Goal: Task Accomplishment & Management: Manage account settings

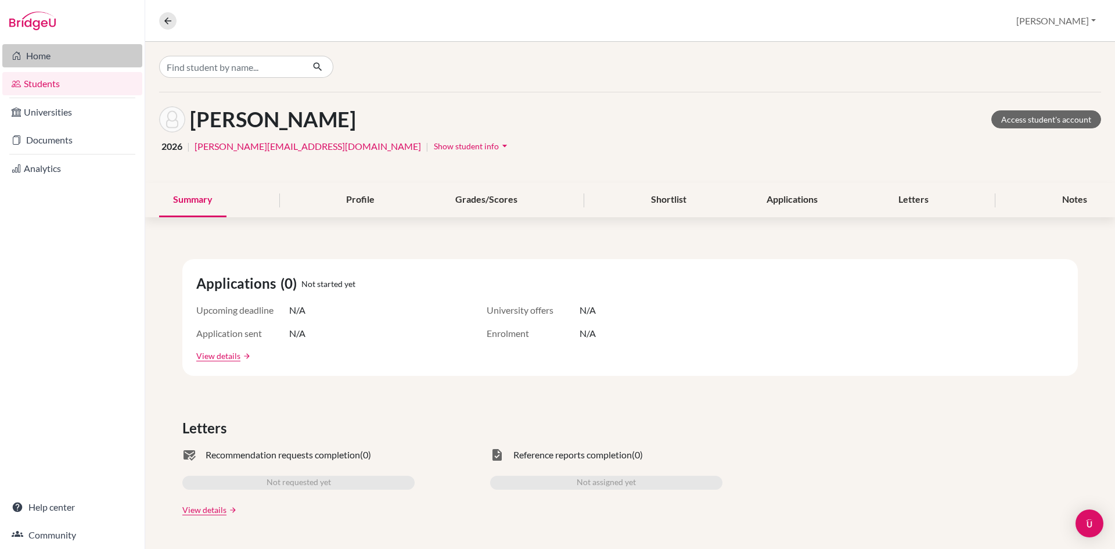
click at [46, 58] on link "Home" at bounding box center [72, 55] width 140 height 23
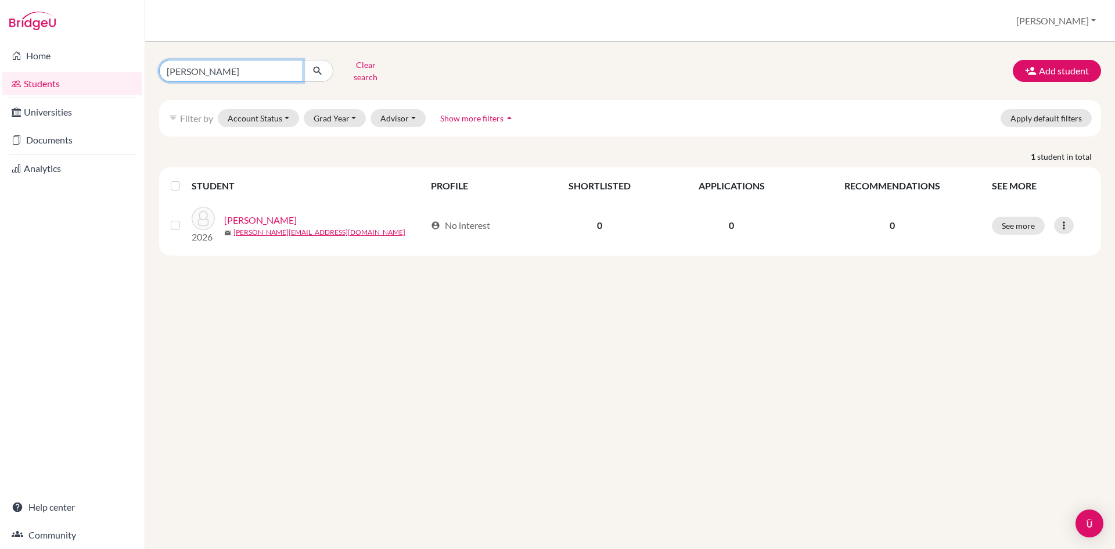
click at [288, 68] on input "angela" at bounding box center [231, 71] width 144 height 22
click at [339, 109] on button "Grad Year" at bounding box center [335, 118] width 63 height 18
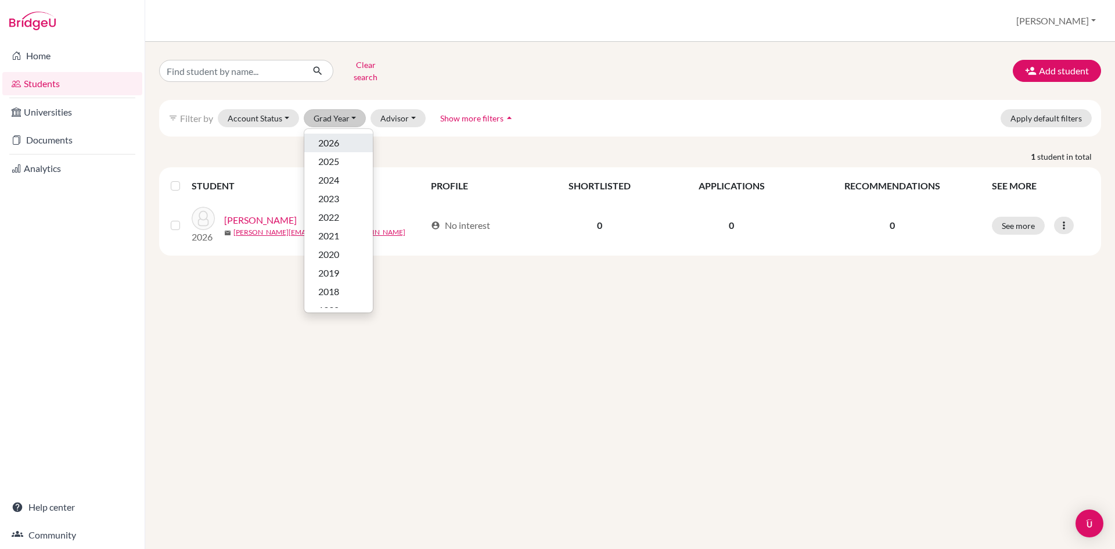
click at [345, 136] on div "2026" at bounding box center [338, 143] width 41 height 14
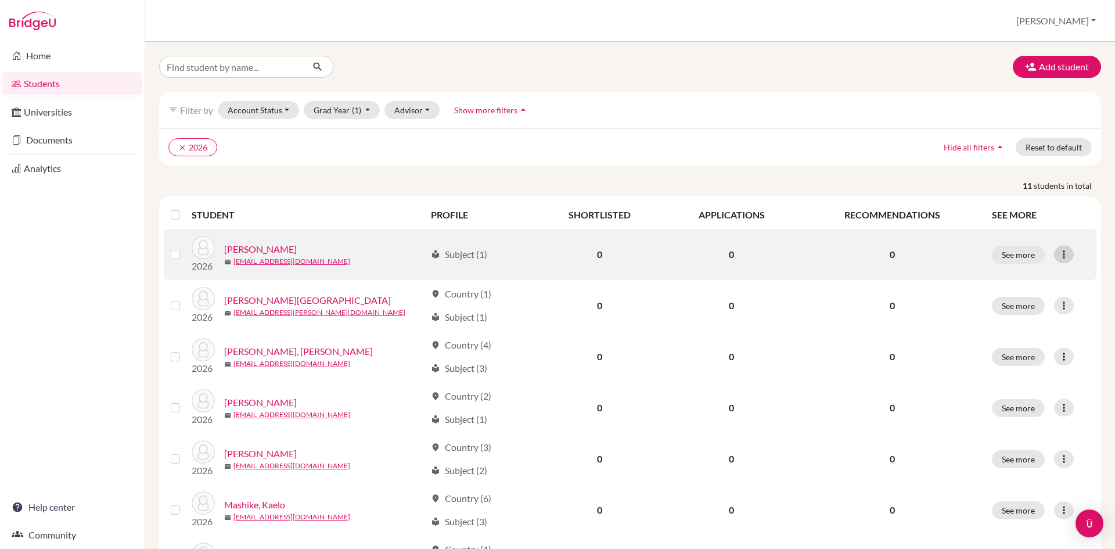
click at [1058, 255] on icon at bounding box center [1064, 255] width 12 height 12
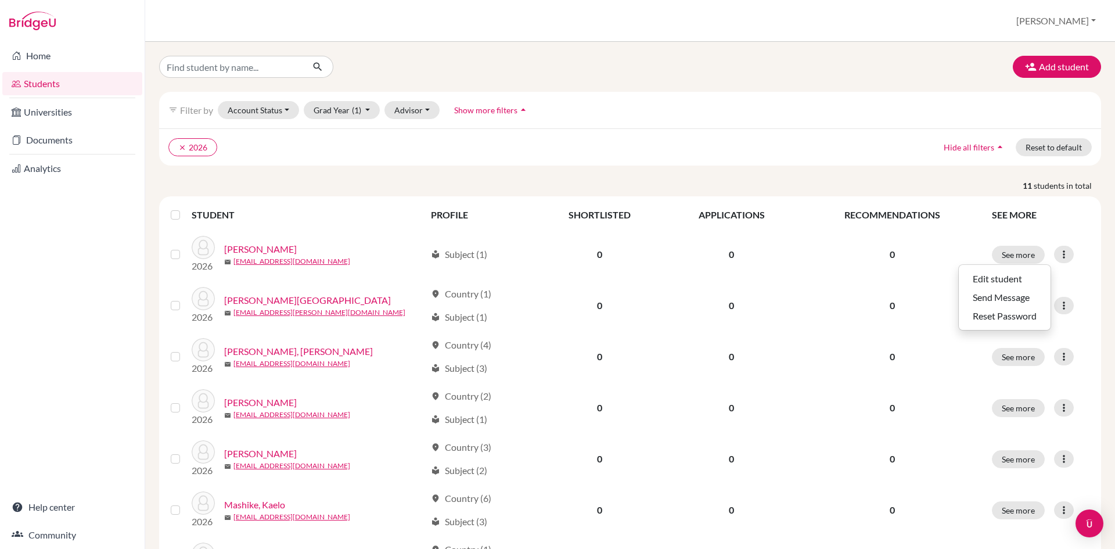
click at [185, 208] on label at bounding box center [185, 208] width 0 height 0
click at [0, 0] on input "checkbox" at bounding box center [0, 0] width 0 height 0
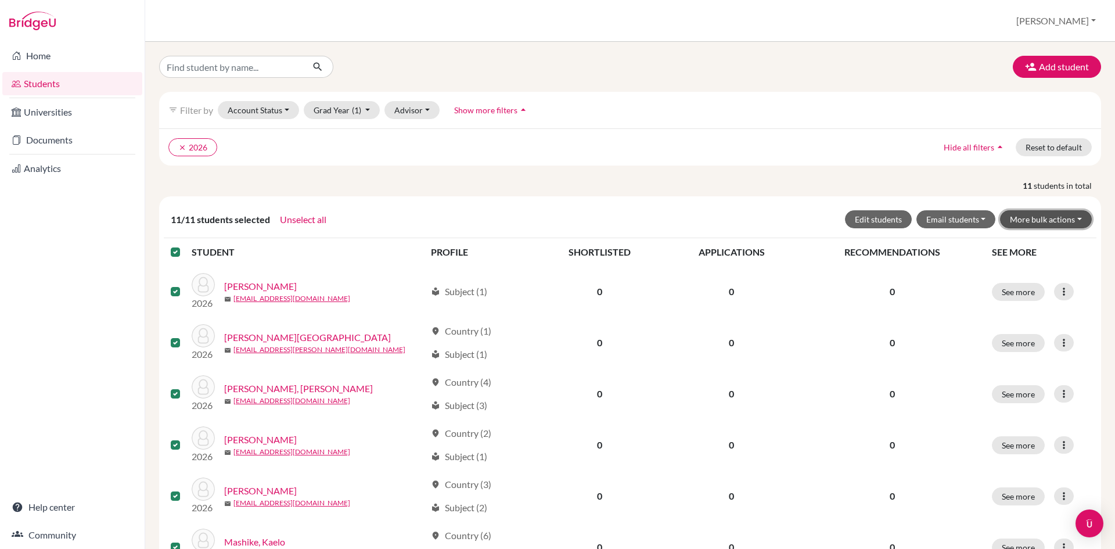
click at [1071, 218] on button "More bulk actions" at bounding box center [1046, 219] width 92 height 18
click at [854, 215] on button "Edit students" at bounding box center [878, 219] width 67 height 18
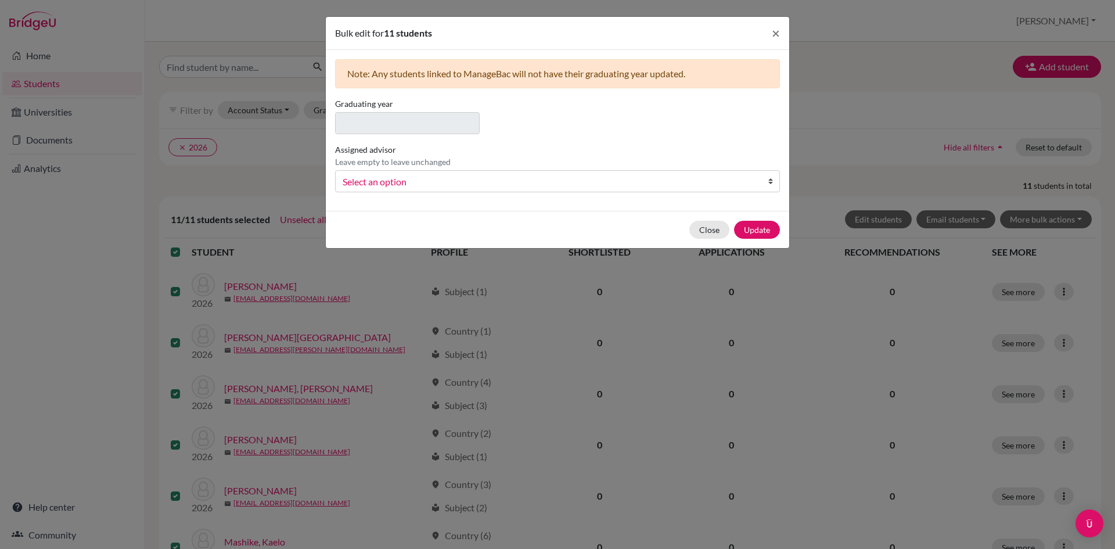
click at [453, 180] on span "Select an option" at bounding box center [550, 181] width 415 height 15
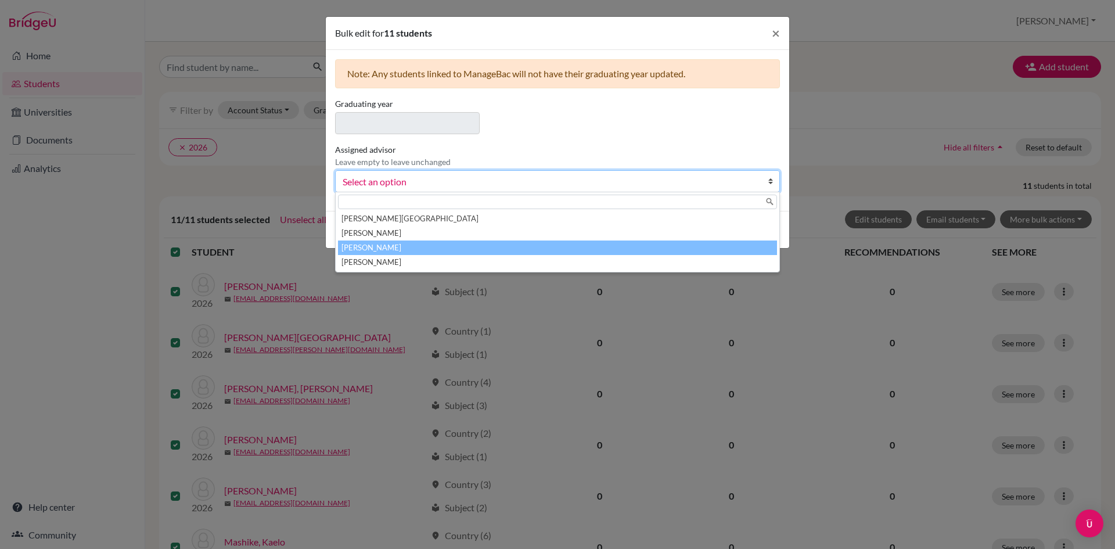
click at [460, 248] on li "[PERSON_NAME]" at bounding box center [557, 247] width 439 height 15
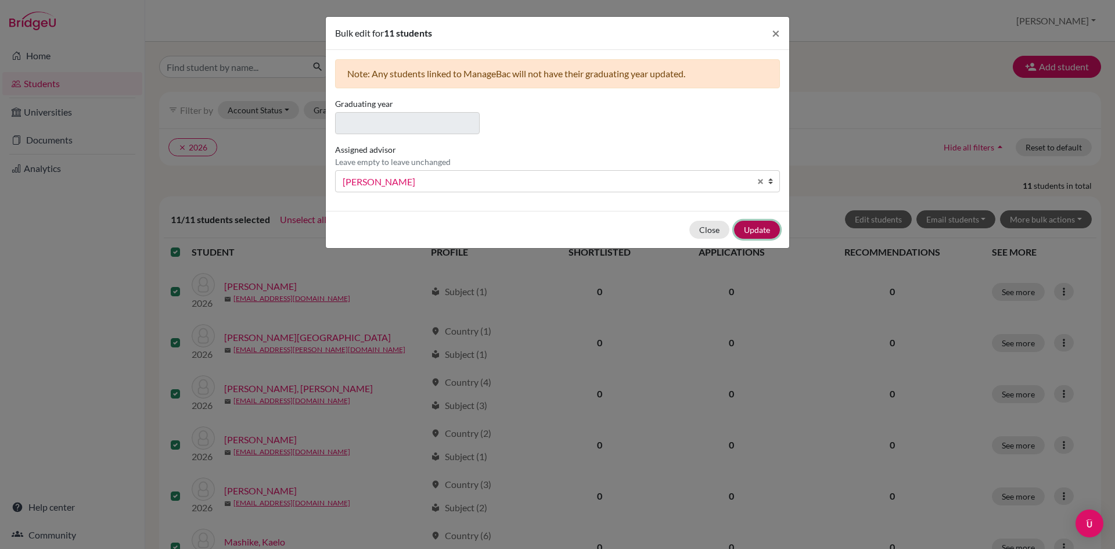
click at [761, 236] on button "Update" at bounding box center [757, 230] width 46 height 18
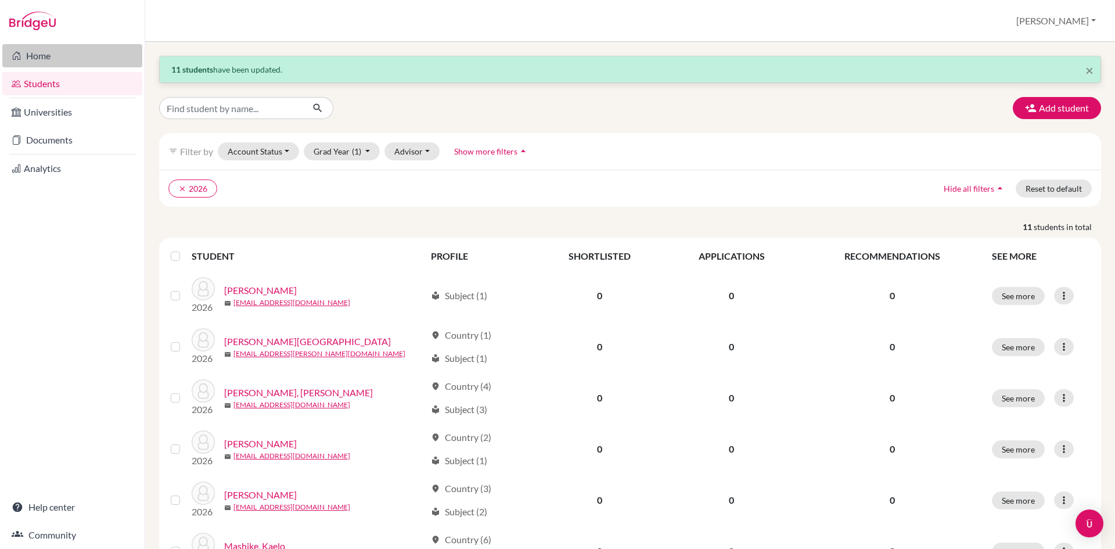
click at [29, 49] on link "Home" at bounding box center [72, 55] width 140 height 23
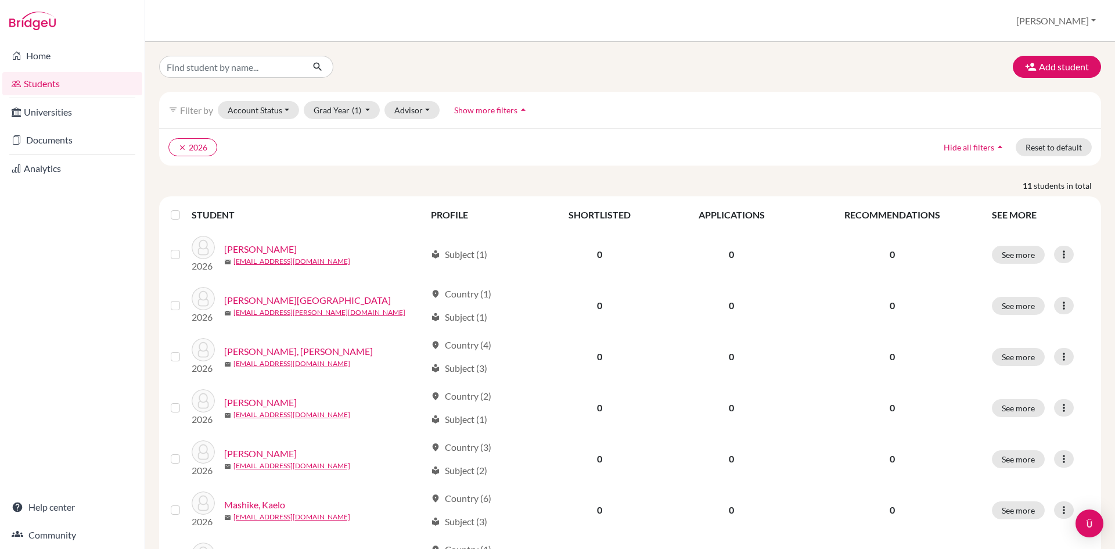
click at [185, 208] on label at bounding box center [185, 208] width 0 height 0
click at [0, 0] on input "checkbox" at bounding box center [0, 0] width 0 height 0
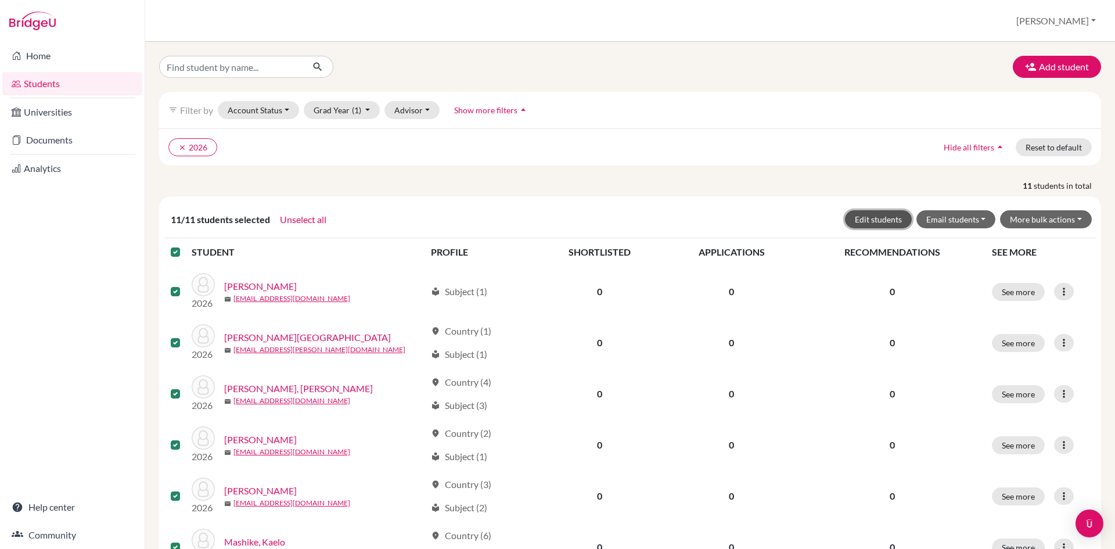
click at [878, 218] on button "Edit students" at bounding box center [878, 219] width 67 height 18
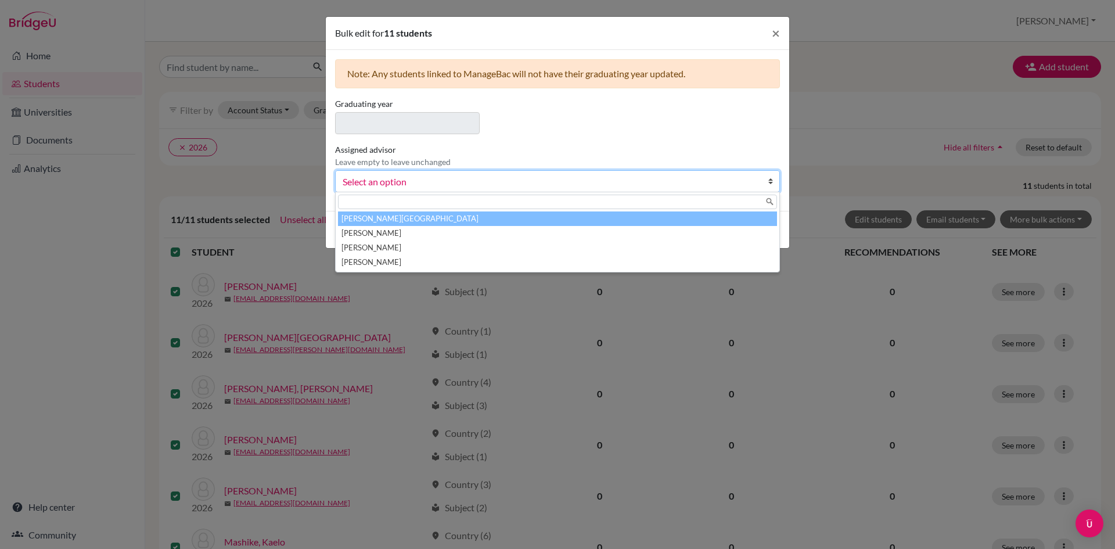
click at [450, 181] on span "Select an option" at bounding box center [550, 181] width 415 height 15
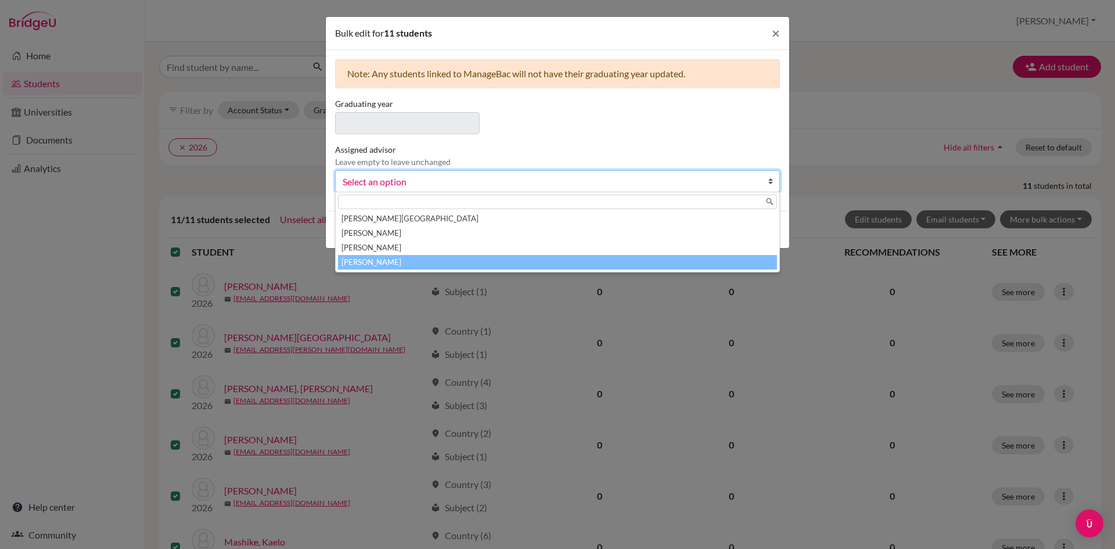
click at [440, 258] on li "Marchant, Naomi" at bounding box center [557, 262] width 439 height 15
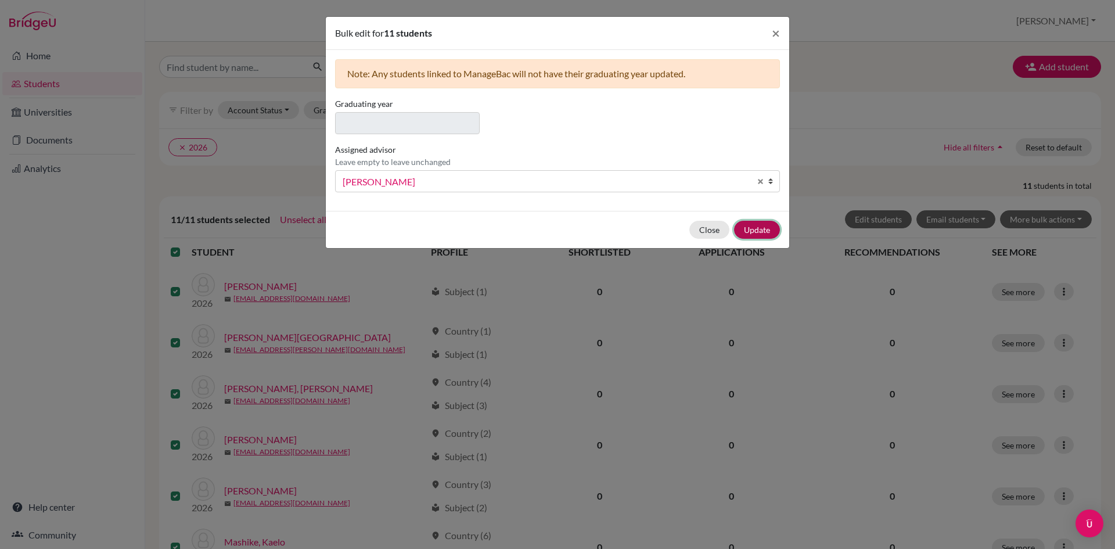
click at [768, 221] on button "Update" at bounding box center [757, 230] width 46 height 18
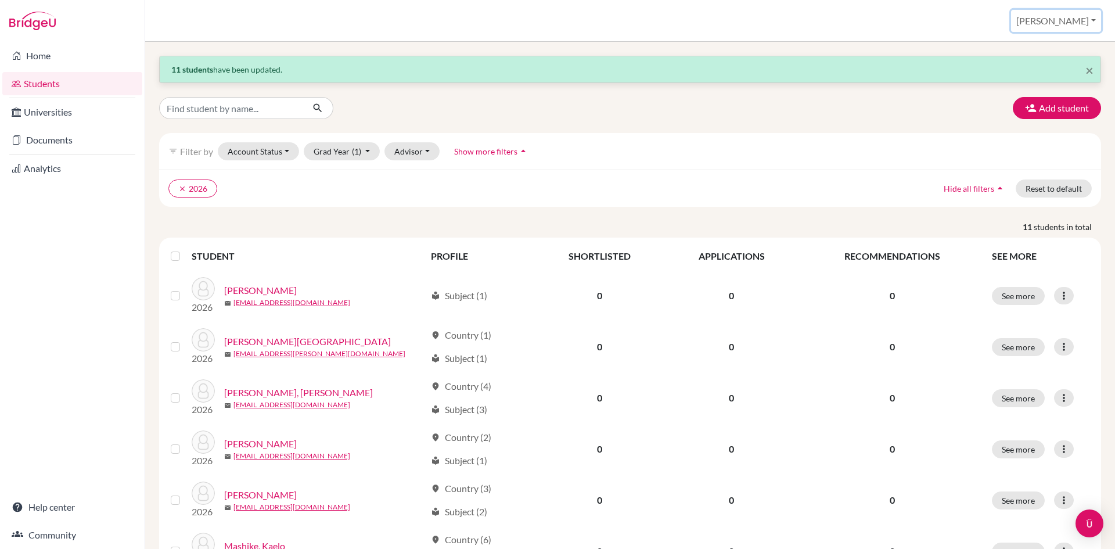
click at [1064, 30] on button "[PERSON_NAME]" at bounding box center [1056, 21] width 90 height 22
click at [1057, 58] on link "School Settings" at bounding box center [1011, 66] width 92 height 19
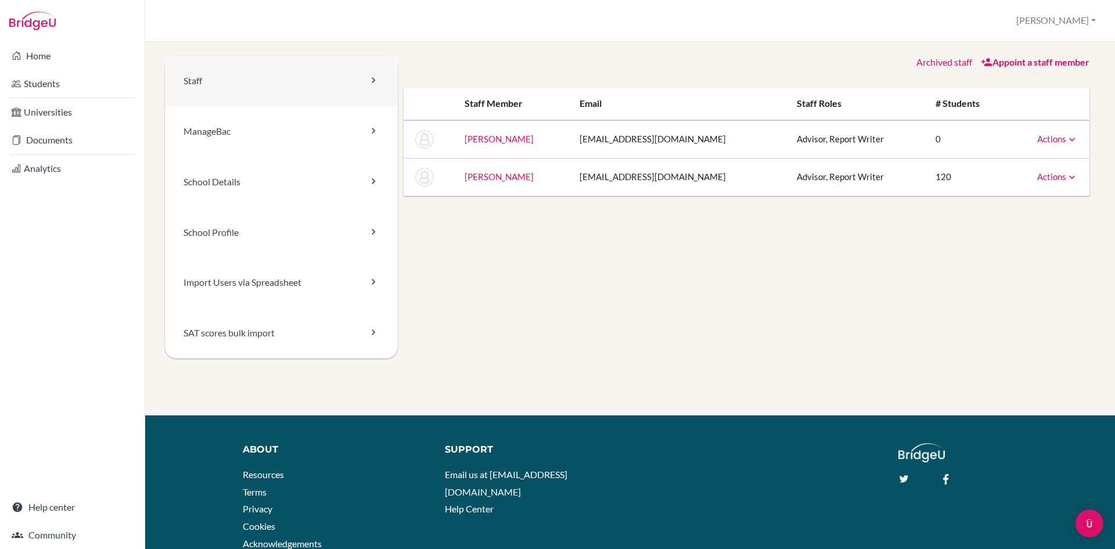
click at [285, 84] on link "Staff" at bounding box center [281, 81] width 233 height 51
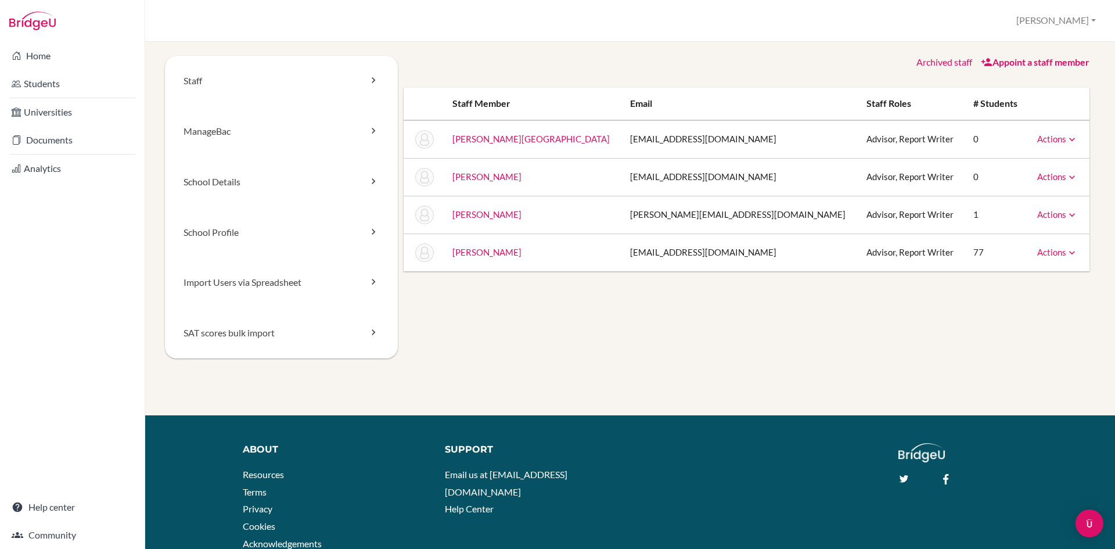
click at [1066, 213] on icon at bounding box center [1072, 215] width 12 height 12
click at [1097, 212] on div "Staff [GEOGRAPHIC_DATA] School Details School Profile Import Users via Spreadsh…" at bounding box center [630, 295] width 970 height 507
click at [506, 211] on link "[PERSON_NAME]" at bounding box center [486, 214] width 69 height 10
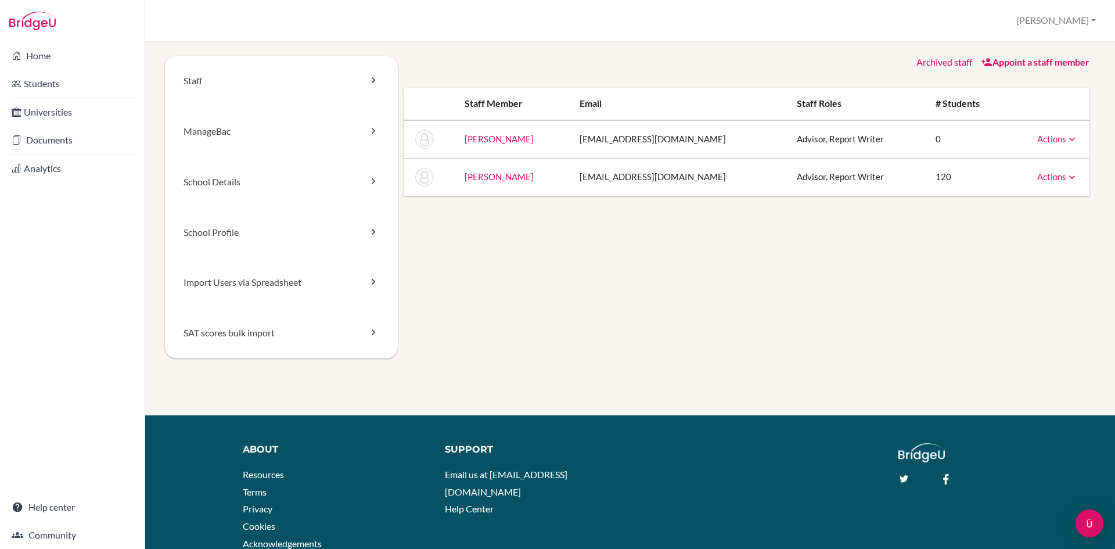
click at [1066, 142] on icon at bounding box center [1072, 140] width 12 height 12
click at [1020, 187] on link "Archive" at bounding box center [1027, 191] width 99 height 17
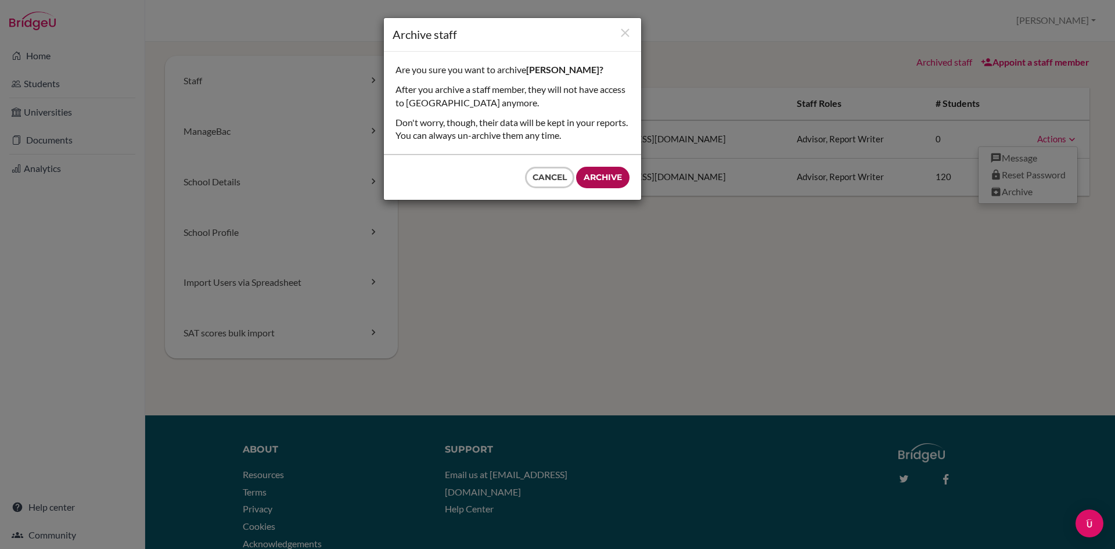
click at [610, 171] on input "Archive" at bounding box center [602, 177] width 53 height 21
type input "Archive"
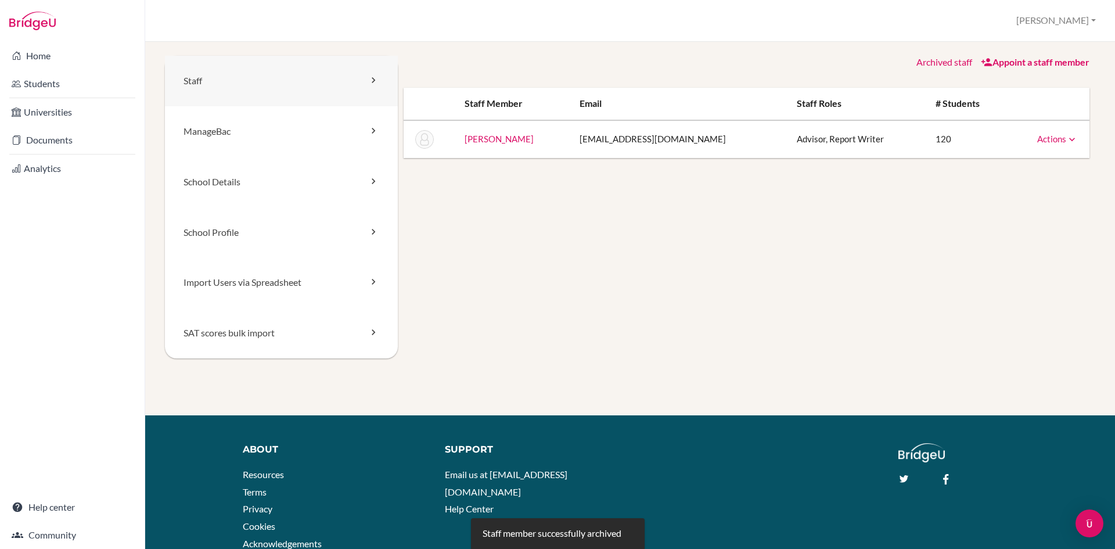
click at [329, 88] on link "Staff" at bounding box center [281, 81] width 233 height 51
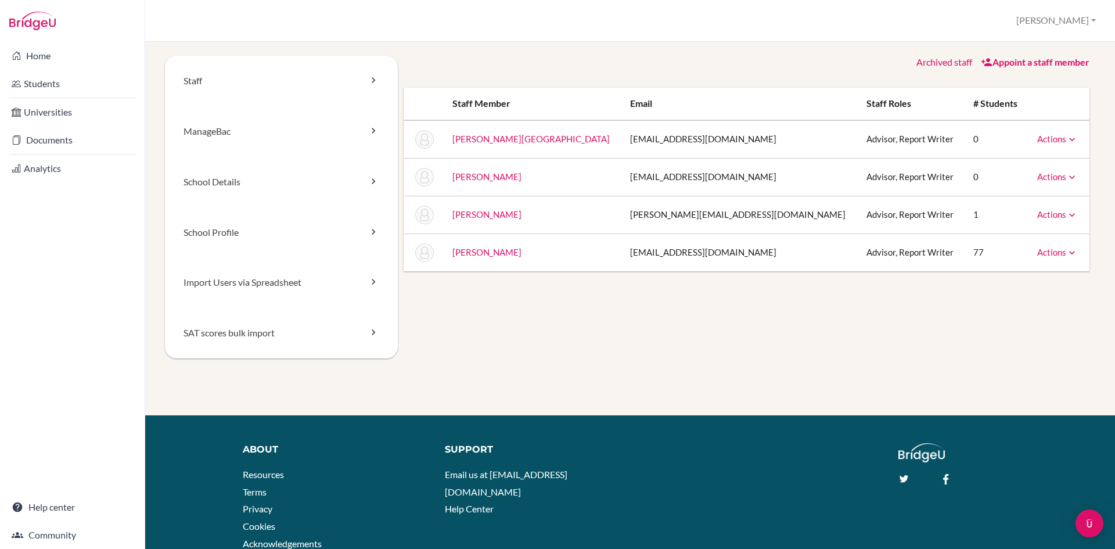
click at [945, 61] on link "Archived staff" at bounding box center [944, 61] width 56 height 11
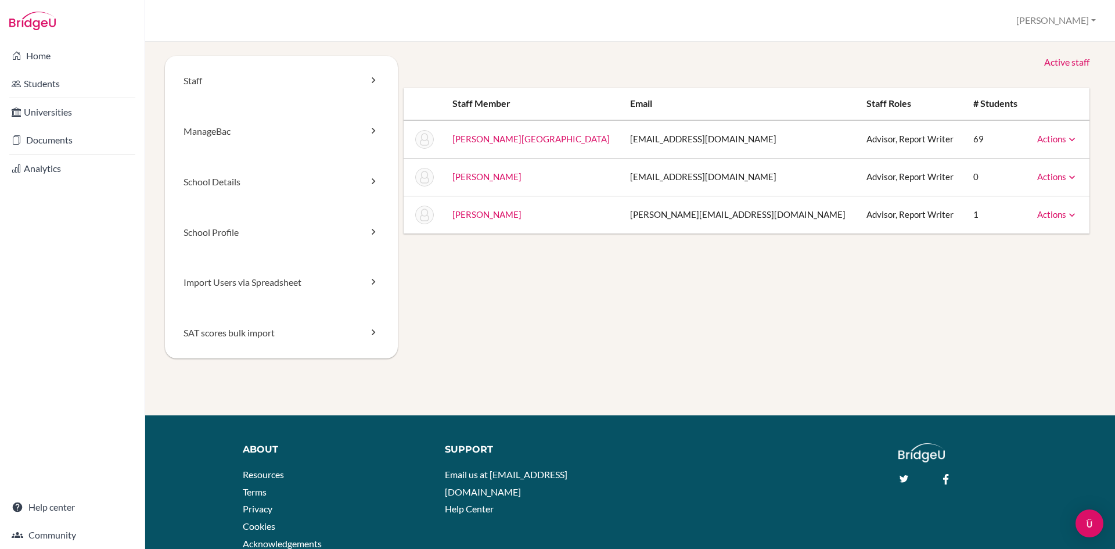
click at [1066, 214] on icon at bounding box center [1072, 215] width 12 height 12
click at [1097, 190] on div "Staff [GEOGRAPHIC_DATA] School Details School Profile Import Users via Spreadsh…" at bounding box center [630, 295] width 970 height 507
click at [305, 220] on link "School Profile" at bounding box center [281, 232] width 233 height 51
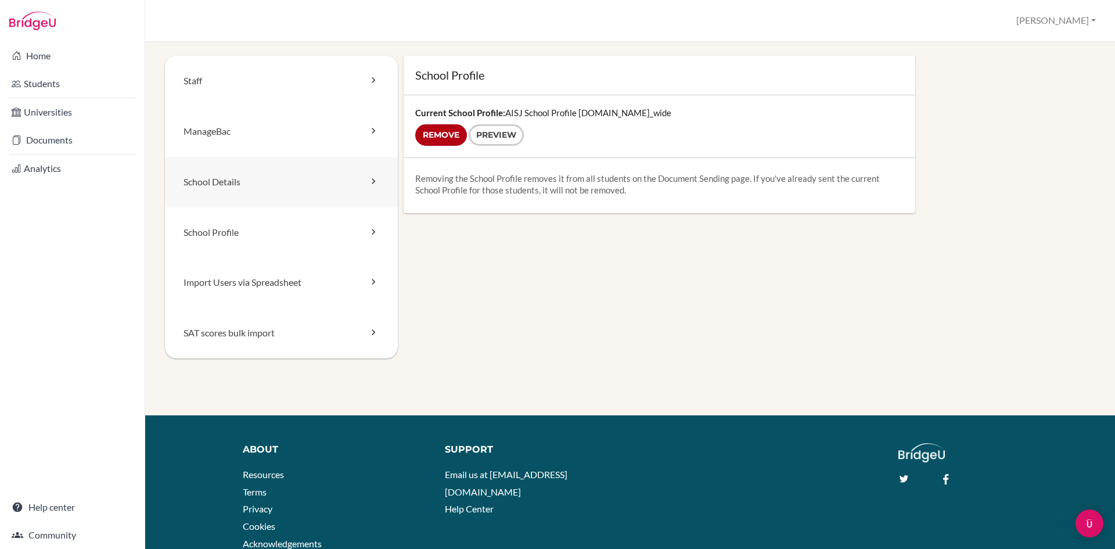
click at [291, 183] on link "School Details" at bounding box center [281, 182] width 233 height 51
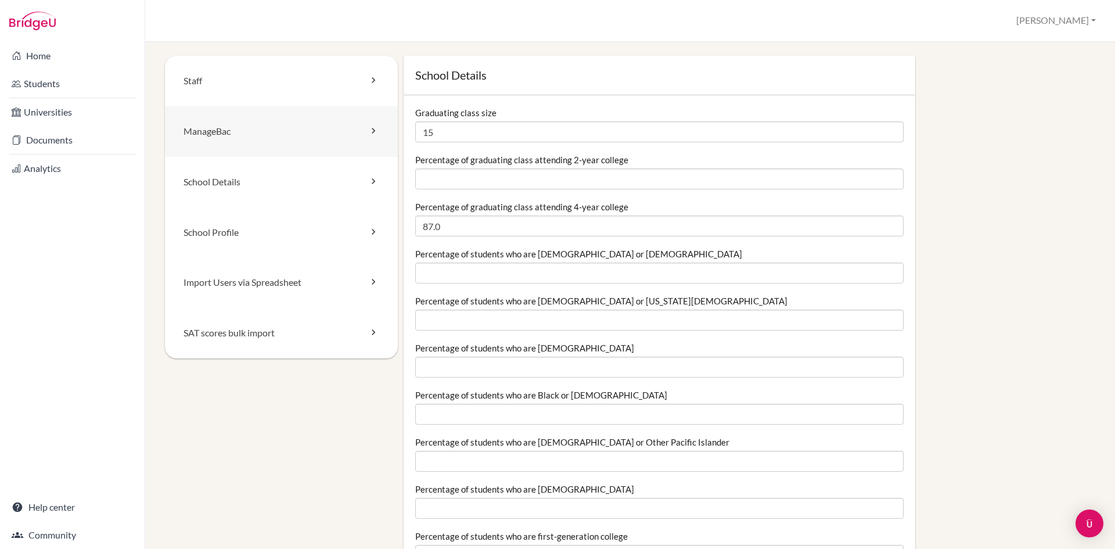
click at [278, 120] on link "ManageBac" at bounding box center [281, 131] width 233 height 51
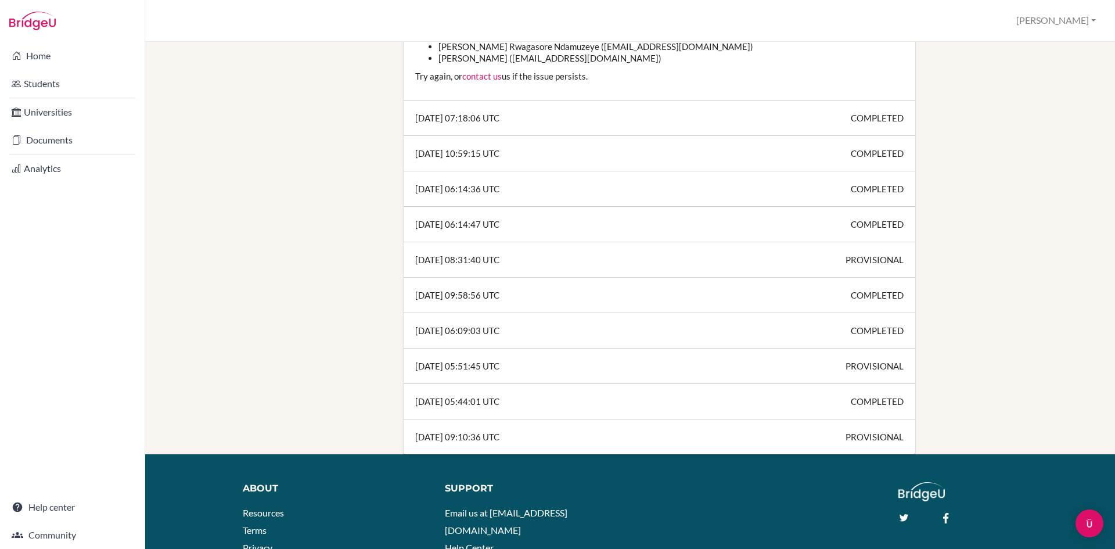
scroll to position [987, 0]
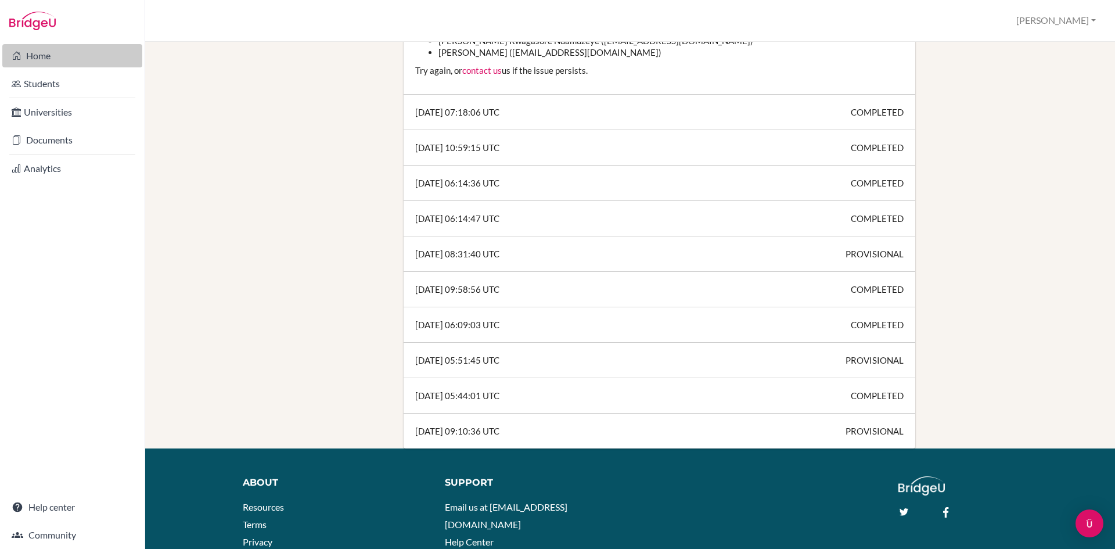
click at [15, 56] on icon at bounding box center [16, 56] width 9 height 14
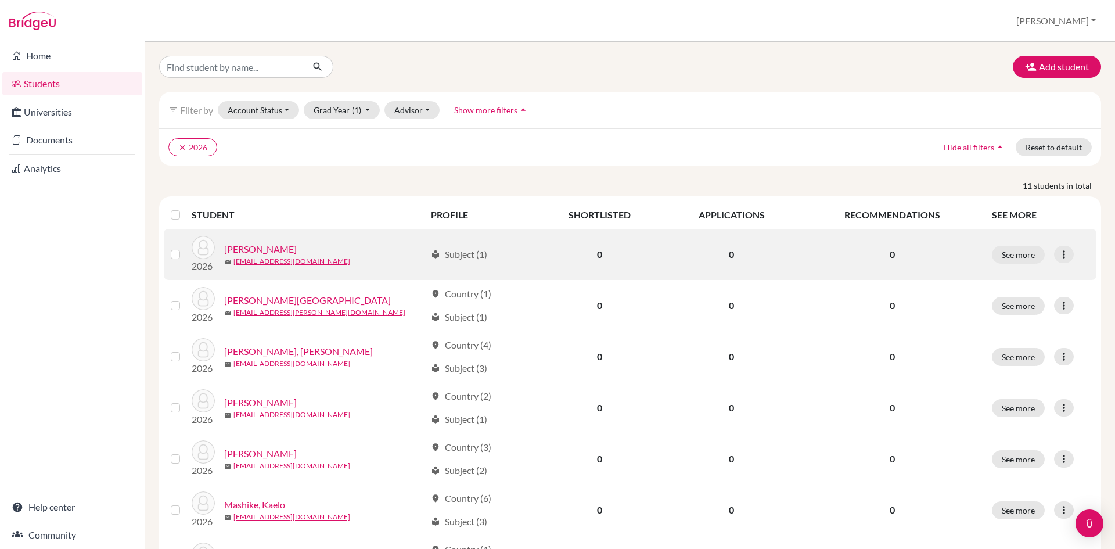
click at [293, 245] on link "[PERSON_NAME]" at bounding box center [260, 249] width 73 height 14
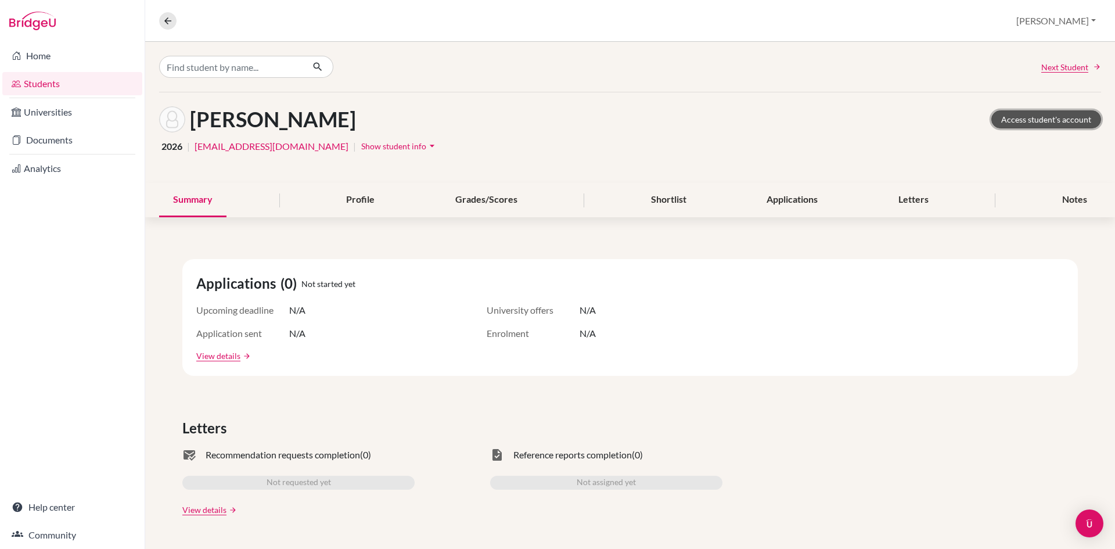
click at [1072, 117] on link "Access student's account" at bounding box center [1046, 119] width 110 height 18
click at [46, 505] on link "Help center" at bounding box center [72, 506] width 140 height 23
click at [33, 527] on link "Community" at bounding box center [72, 534] width 140 height 23
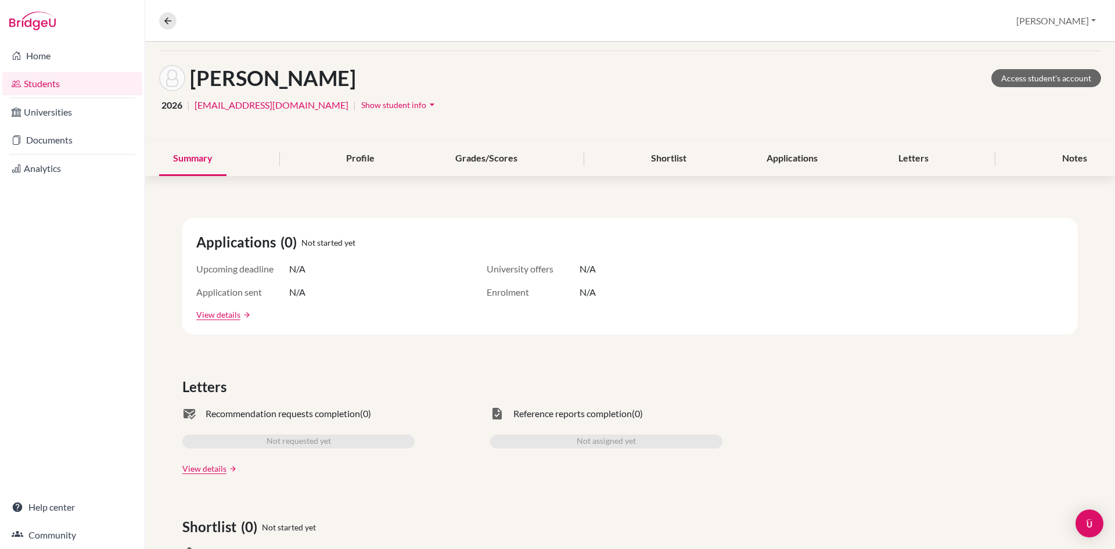
scroll to position [58, 0]
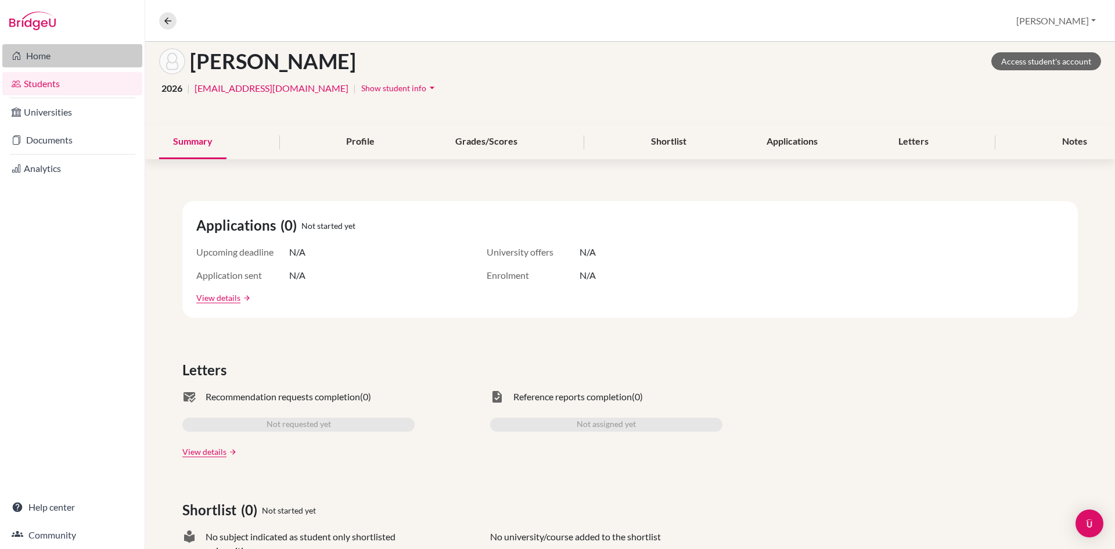
click at [34, 62] on link "Home" at bounding box center [72, 55] width 140 height 23
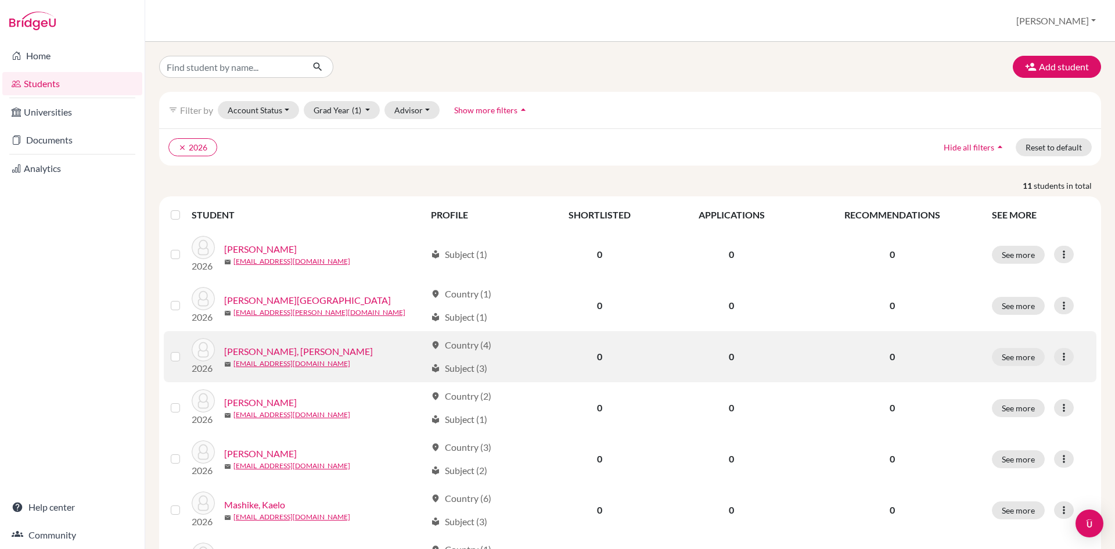
click at [333, 351] on link "[PERSON_NAME], [PERSON_NAME]" at bounding box center [298, 351] width 149 height 14
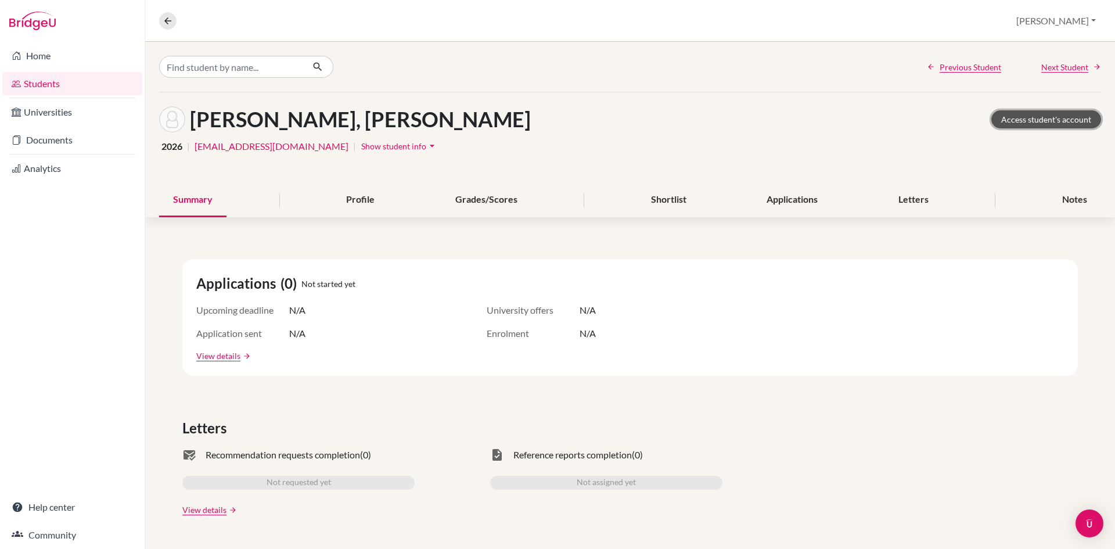
click at [1027, 111] on link "Access student's account" at bounding box center [1046, 119] width 110 height 18
click at [86, 49] on link "Home" at bounding box center [72, 55] width 140 height 23
